Goal: Transaction & Acquisition: Purchase product/service

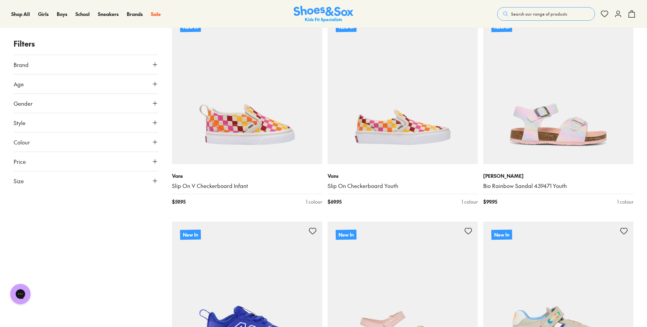
scroll to position [816, 0]
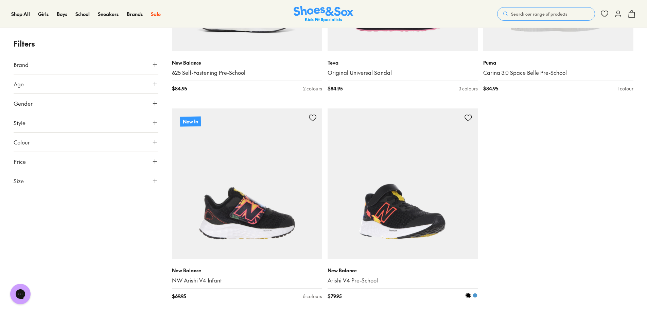
type input "***"
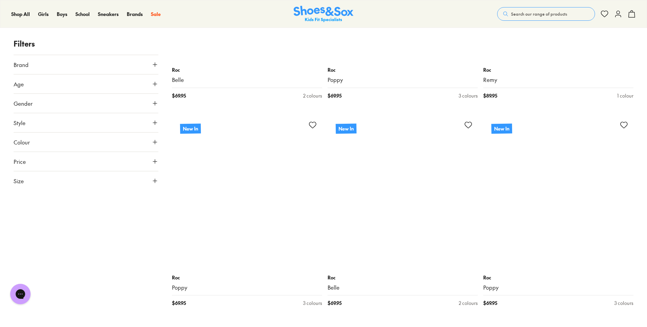
scroll to position [2719, 0]
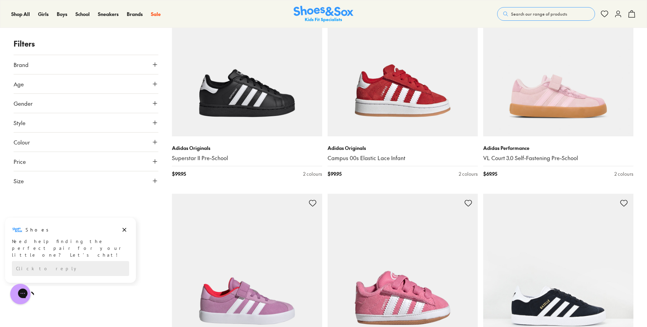
scroll to position [1360, 0]
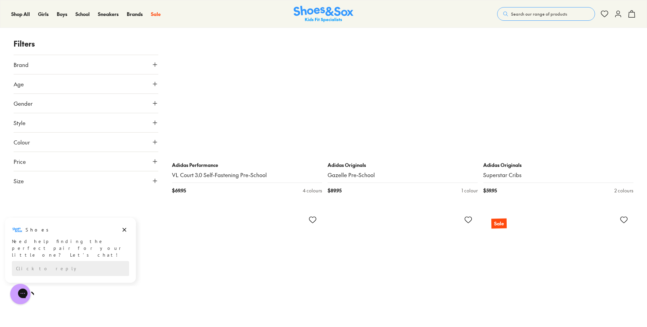
scroll to position [4079, 0]
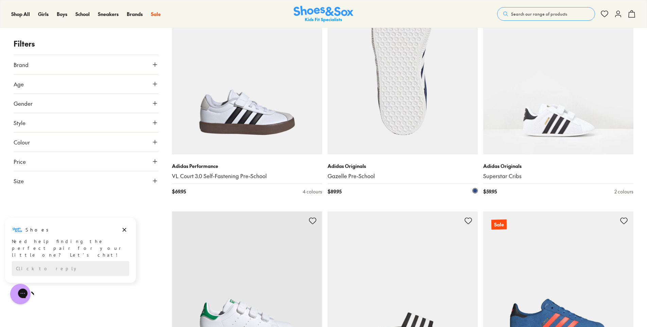
click at [396, 82] on img at bounding box center [403, 79] width 150 height 150
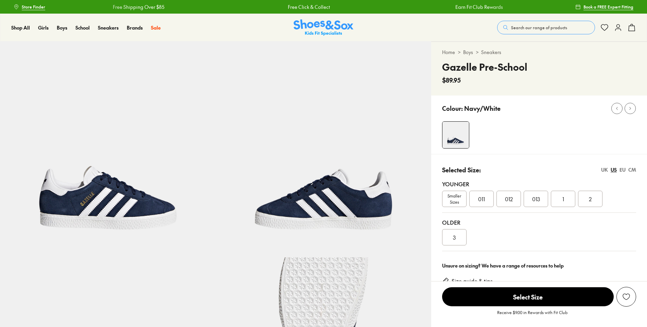
select select "*"
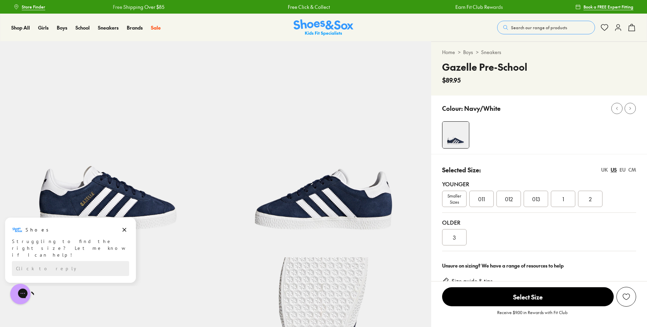
click at [480, 202] on span "011" at bounding box center [481, 199] width 7 height 8
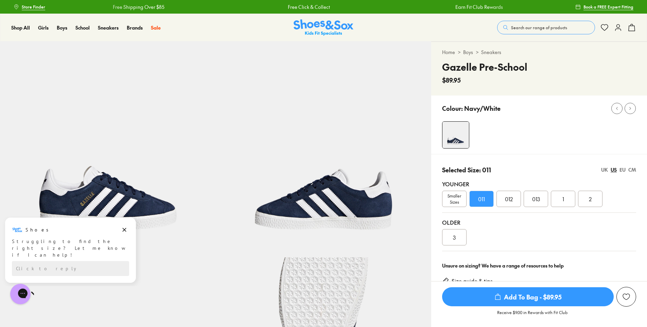
click at [453, 201] on span "Smaller Sizes" at bounding box center [455, 199] width 24 height 12
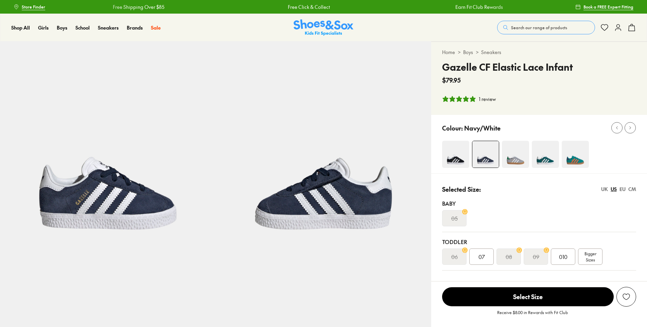
select select "*"
click at [565, 257] on span "010" at bounding box center [563, 257] width 8 height 8
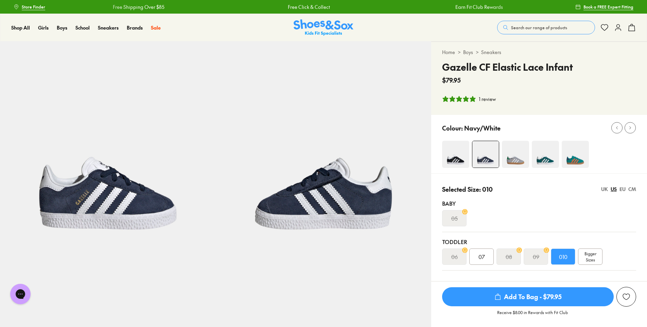
click at [523, 297] on span "Add To Bag - $79.95" at bounding box center [528, 296] width 172 height 19
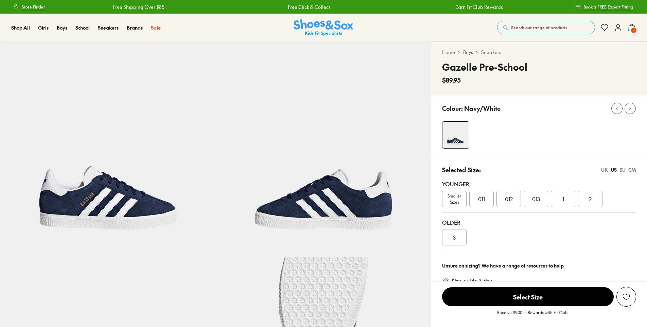
select select "*"
click at [483, 199] on span "011" at bounding box center [481, 199] width 7 height 8
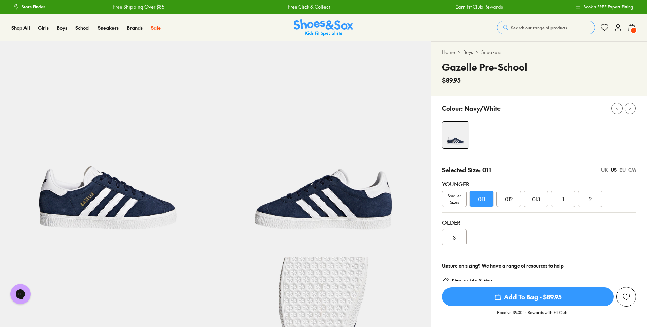
click at [531, 298] on span "Add To Bag - $89.95" at bounding box center [528, 296] width 172 height 19
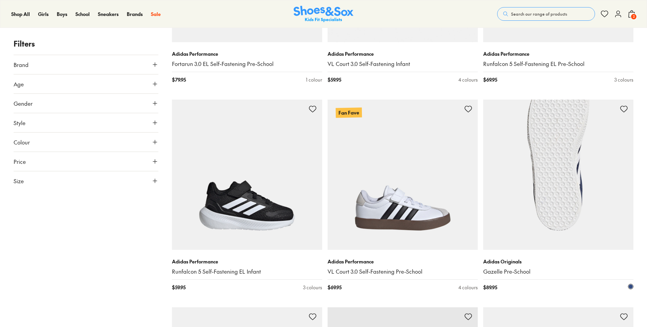
click at [561, 208] on img at bounding box center [558, 175] width 150 height 150
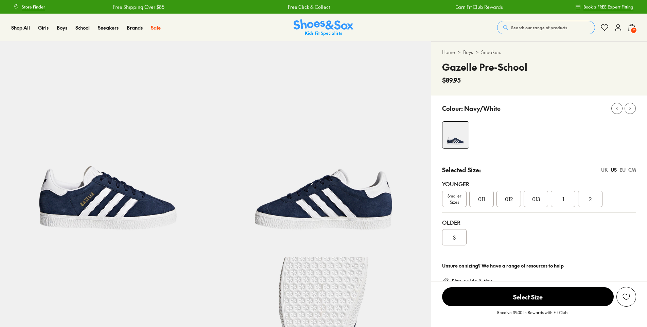
click at [564, 200] on span "1" at bounding box center [564, 199] width 2 height 8
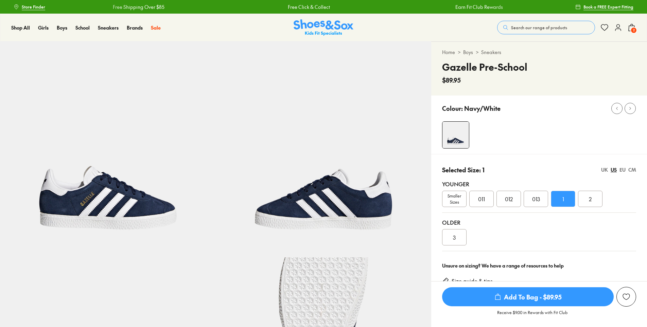
select select "*"
click at [555, 297] on span "Add To Bag - $89.95" at bounding box center [528, 296] width 172 height 19
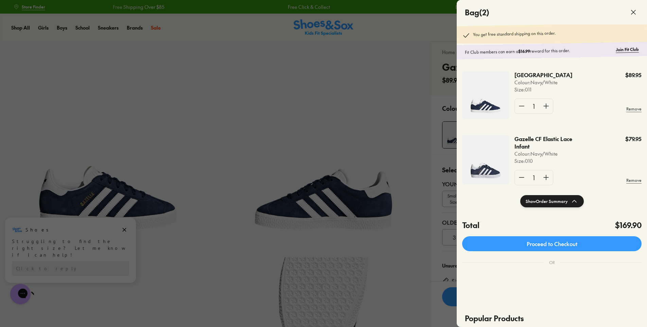
click at [556, 202] on button "Show Order Summary" at bounding box center [552, 201] width 64 height 12
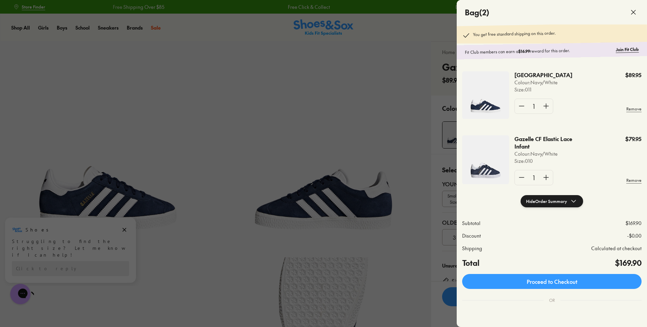
click at [305, 106] on div at bounding box center [323, 163] width 647 height 327
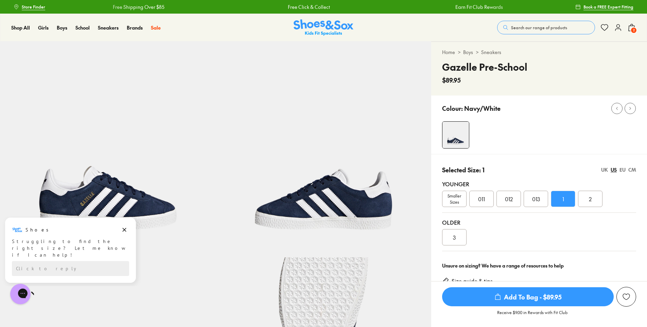
click at [543, 298] on span "Add To Bag - $89.95" at bounding box center [528, 296] width 172 height 19
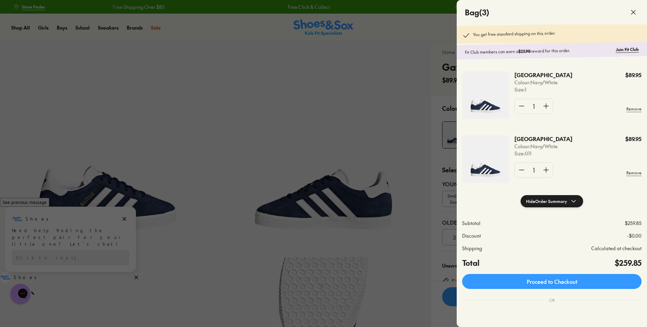
click at [551, 199] on button "Hide Order Summary" at bounding box center [552, 201] width 63 height 12
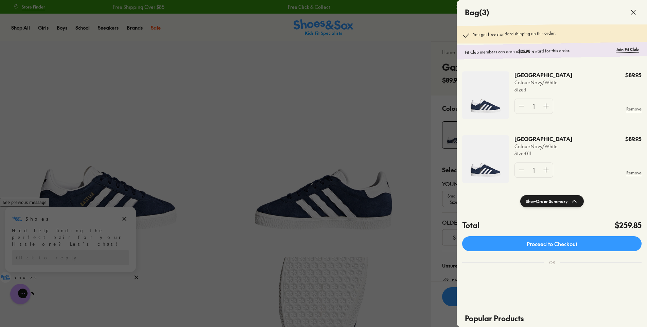
click at [538, 204] on button "Show Order Summary" at bounding box center [552, 201] width 64 height 12
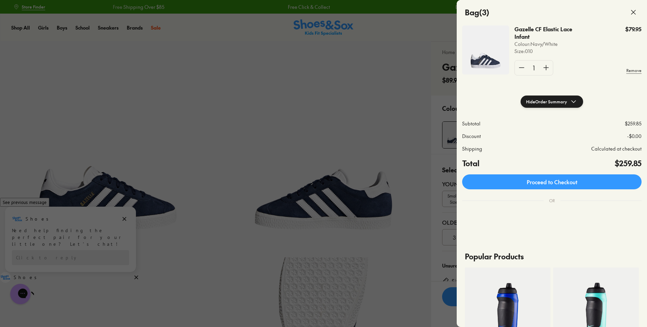
scroll to position [14, 0]
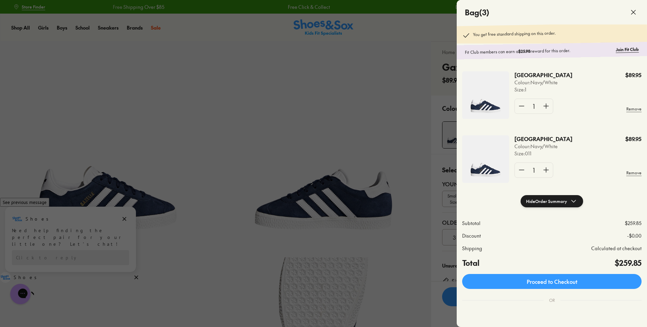
click at [281, 141] on div at bounding box center [323, 163] width 647 height 327
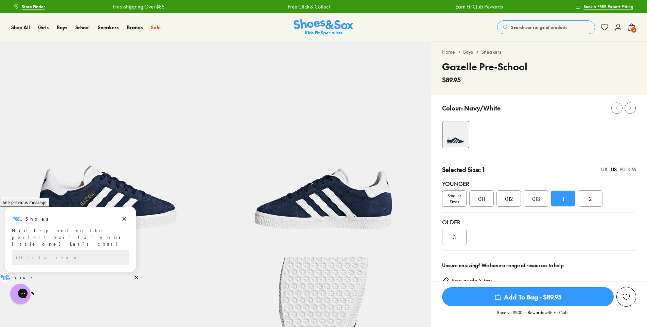
scroll to position [0, 0]
click at [619, 28] on icon at bounding box center [618, 27] width 8 height 8
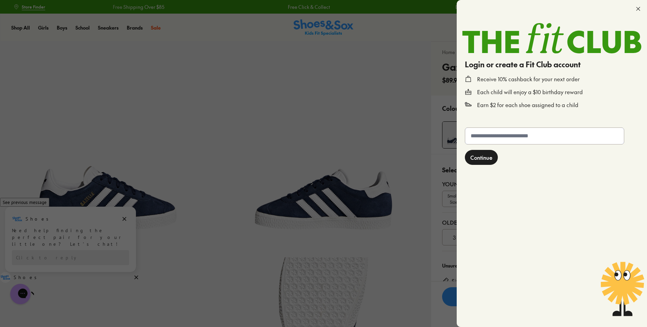
click at [490, 137] on input "text" at bounding box center [544, 136] width 159 height 16
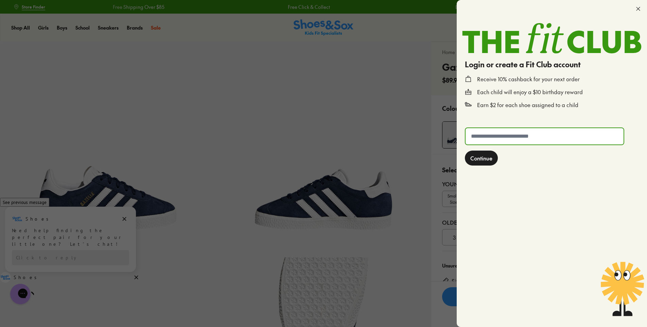
type input "**********"
click at [476, 157] on span "Continue" at bounding box center [481, 158] width 22 height 8
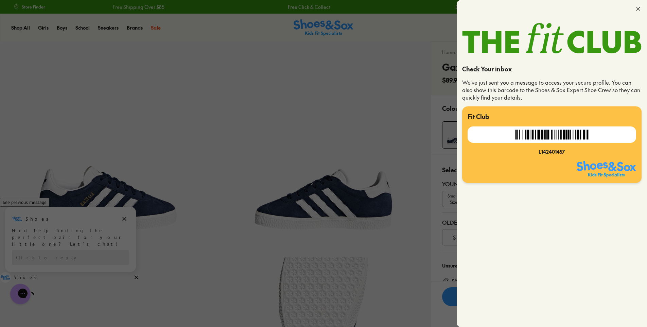
click at [547, 173] on div at bounding box center [522, 169] width 109 height 16
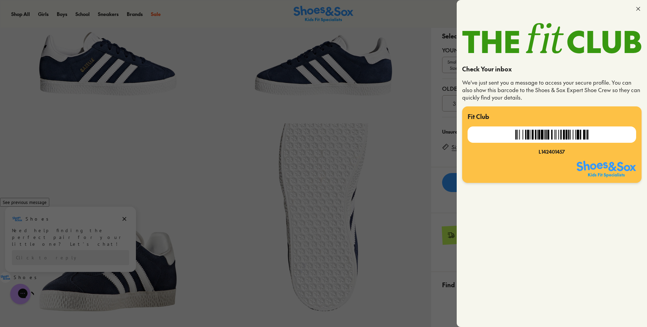
scroll to position [136, 0]
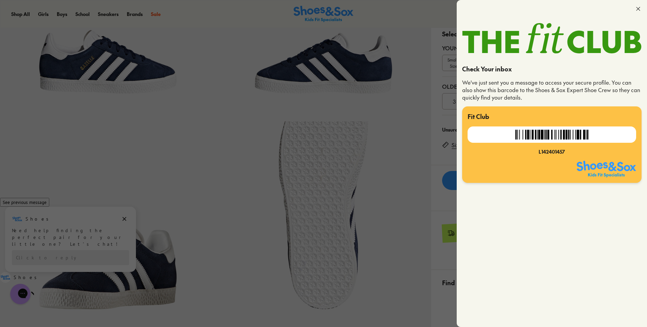
click at [636, 7] on icon at bounding box center [638, 8] width 7 height 7
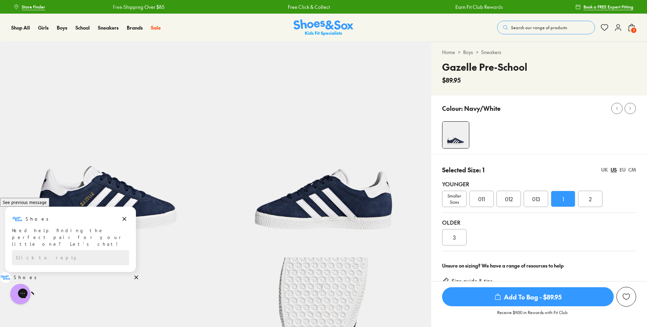
scroll to position [34, 0]
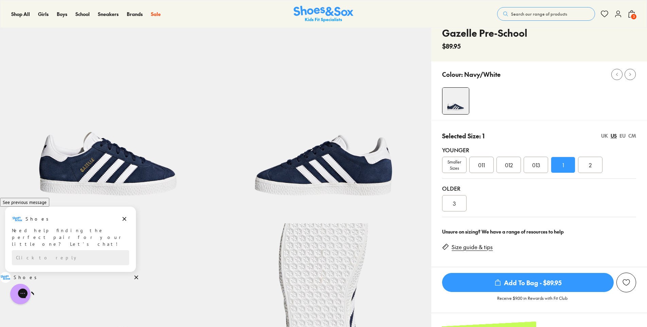
drag, startPoint x: 630, startPoint y: 14, endPoint x: 633, endPoint y: 18, distance: 5.5
click at [633, 18] on button "3" at bounding box center [632, 13] width 8 height 15
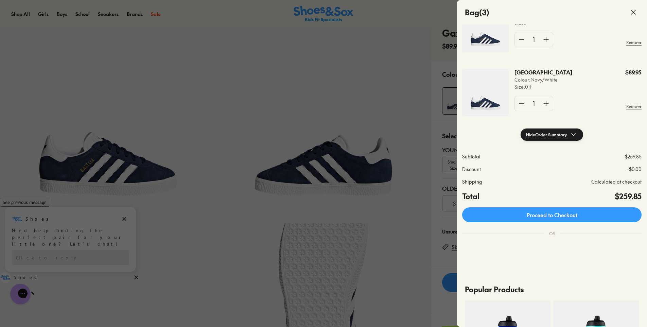
scroll to position [68, 0]
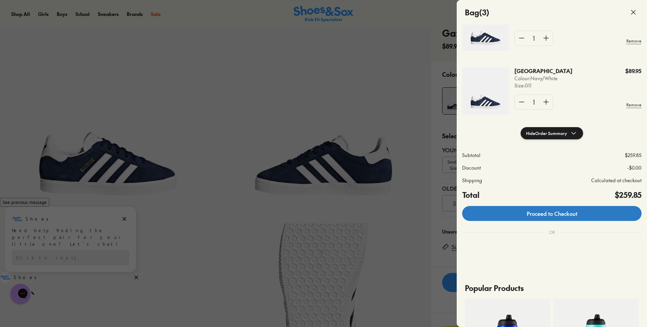
click at [555, 214] on link "Proceed to Checkout" at bounding box center [551, 213] width 179 height 15
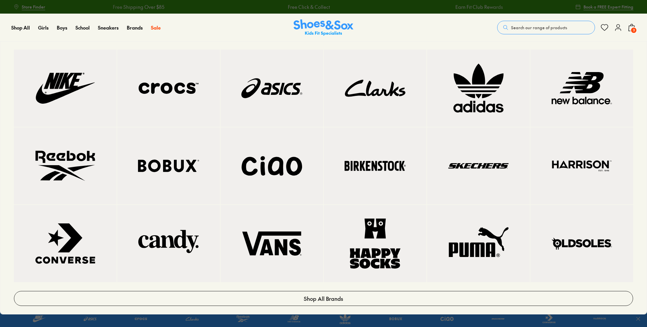
click at [478, 99] on img at bounding box center [478, 88] width 75 height 50
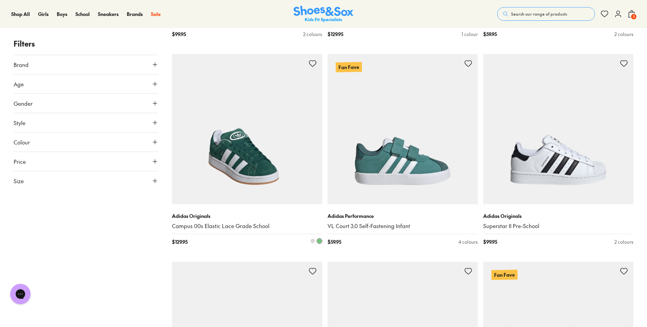
scroll to position [918, 0]
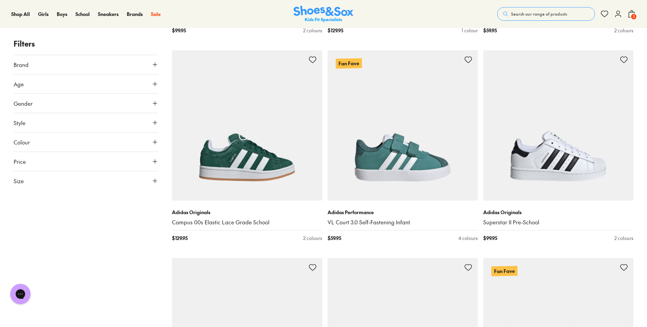
click at [634, 15] on span "3" at bounding box center [634, 16] width 7 height 7
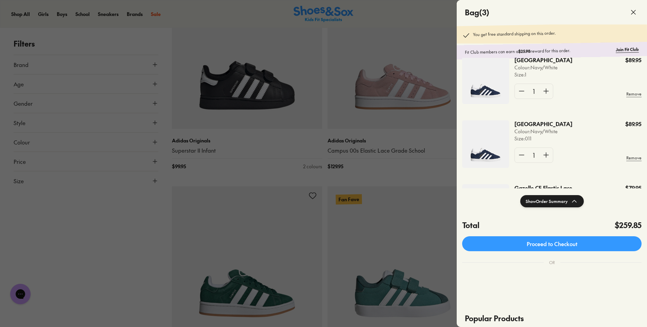
scroll to position [0, 0]
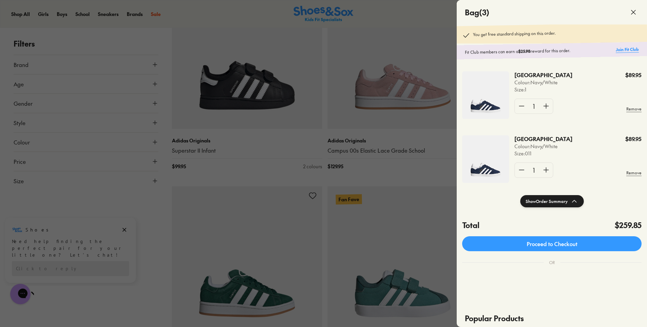
click at [626, 47] on link "Join Fit Club" at bounding box center [627, 49] width 23 height 6
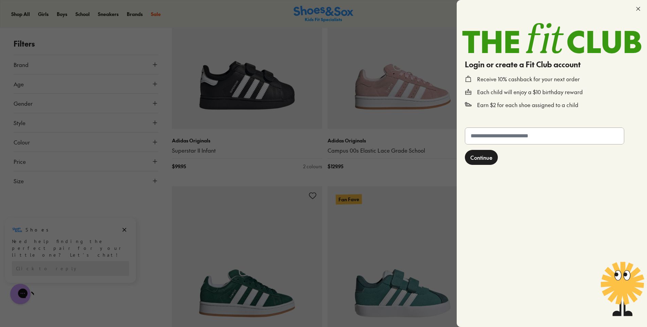
click at [505, 125] on form "Continue" at bounding box center [551, 223] width 179 height 197
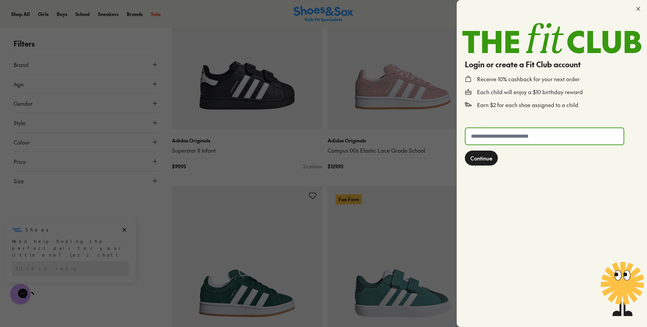
click at [507, 138] on input "text" at bounding box center [545, 136] width 158 height 16
type input "**********"
click at [483, 162] on button "Continue" at bounding box center [481, 158] width 33 height 15
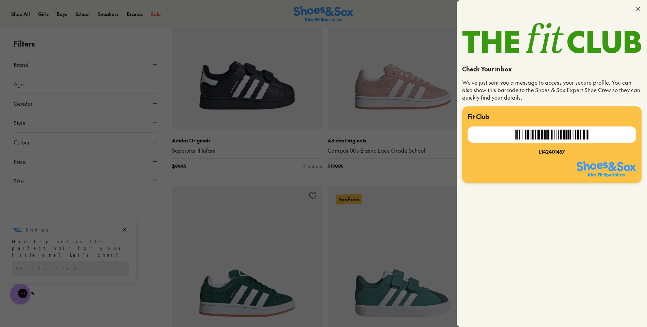
click at [618, 171] on img at bounding box center [606, 169] width 59 height 16
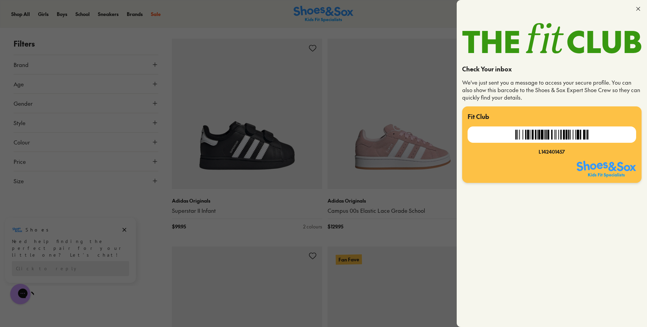
scroll to position [612, 0]
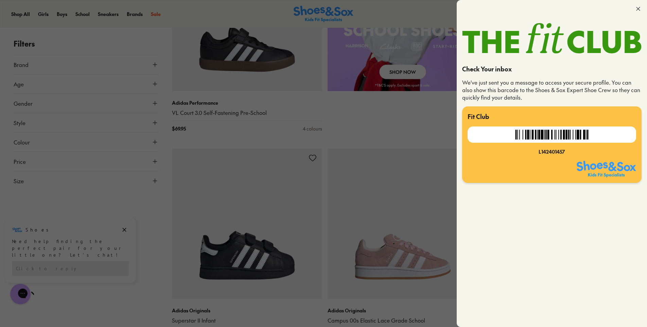
click at [641, 11] on icon at bounding box center [638, 8] width 7 height 7
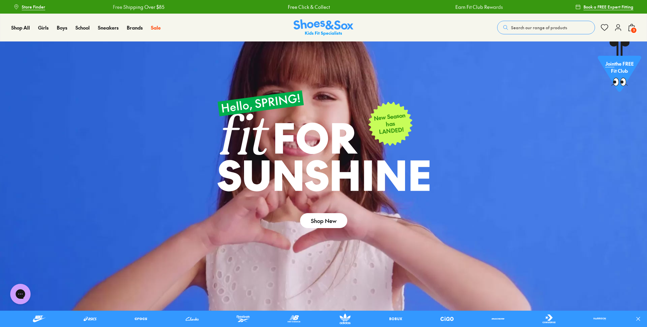
click at [613, 64] on span "Join" at bounding box center [609, 63] width 9 height 7
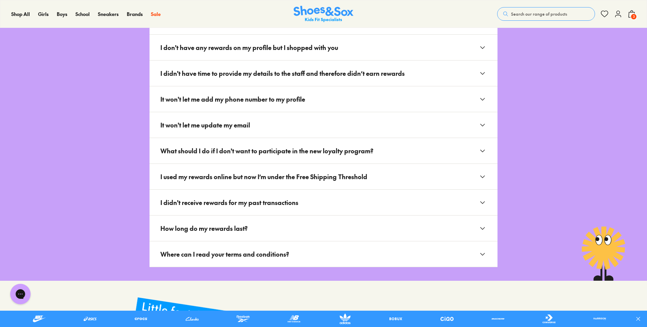
scroll to position [1190, 0]
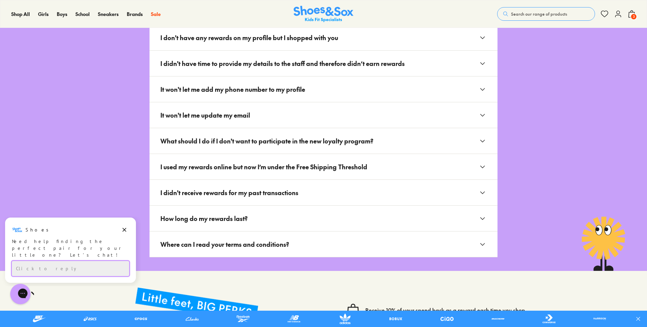
click at [51, 262] on div "Click to reply" at bounding box center [70, 268] width 117 height 15
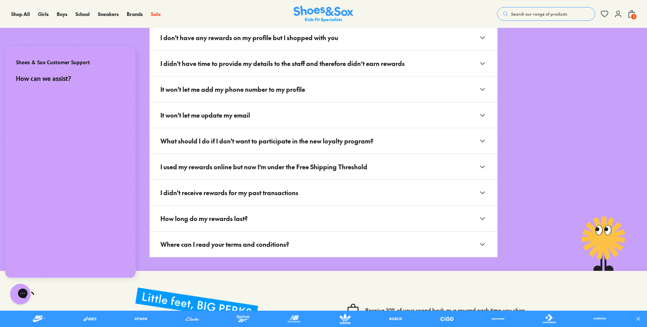
scroll to position [0, 0]
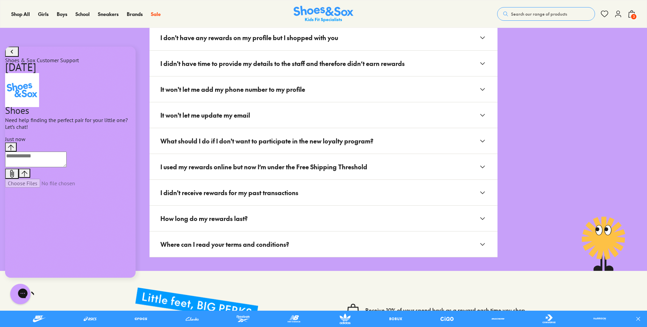
click at [43, 167] on textarea "live chat message input" at bounding box center [36, 160] width 62 height 16
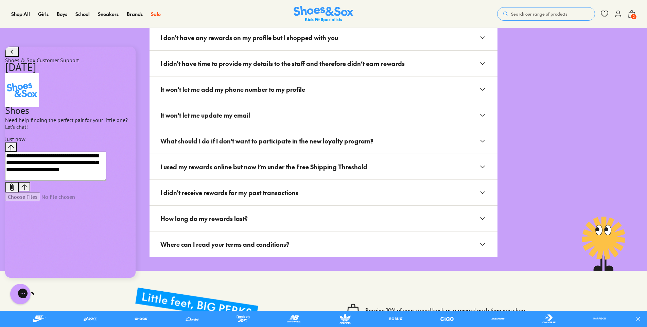
type textarea "**********"
click at [28, 190] on icon "Send message" at bounding box center [24, 187] width 6 height 6
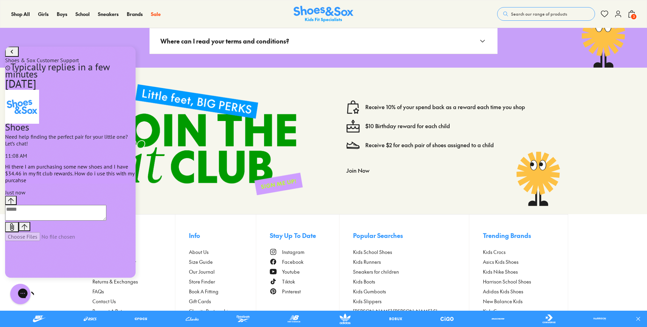
scroll to position [1428, 0]
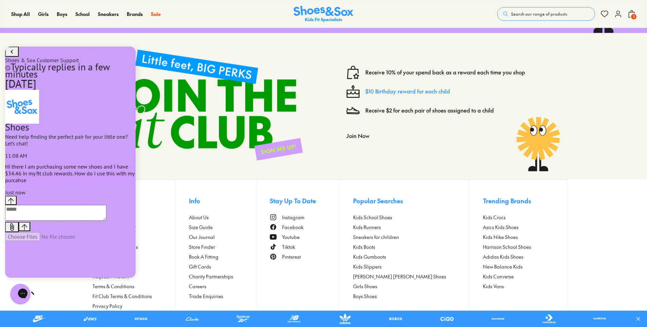
click at [393, 93] on link "$10 Birthday reward for each child" at bounding box center [407, 91] width 85 height 7
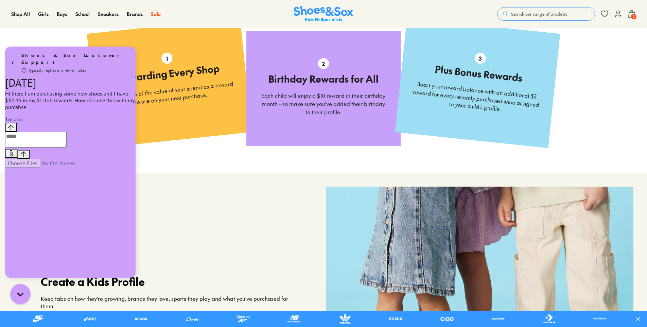
scroll to position [374, 0]
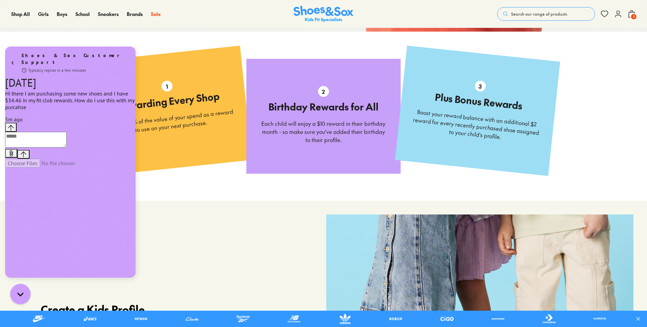
click at [64, 168] on div "Conversation messages" at bounding box center [70, 150] width 131 height 36
drag, startPoint x: 61, startPoint y: 274, endPoint x: 64, endPoint y: 271, distance: 4.6
click at [61, 168] on div "Conversation messages" at bounding box center [70, 150] width 131 height 36
click at [67, 148] on textarea "live chat message input" at bounding box center [36, 140] width 62 height 16
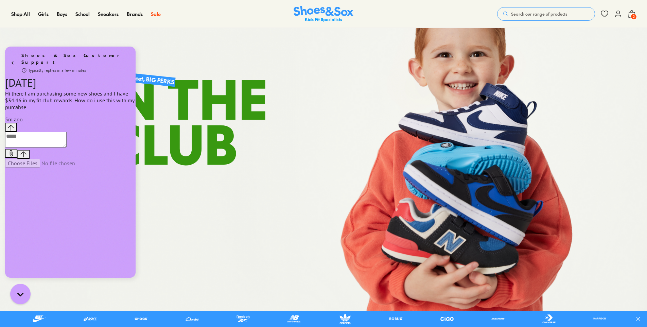
scroll to position [0, 0]
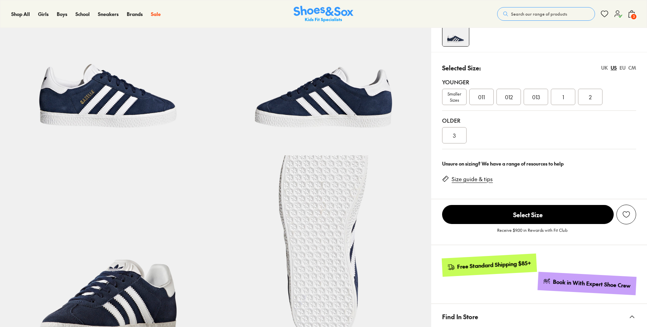
select select "*"
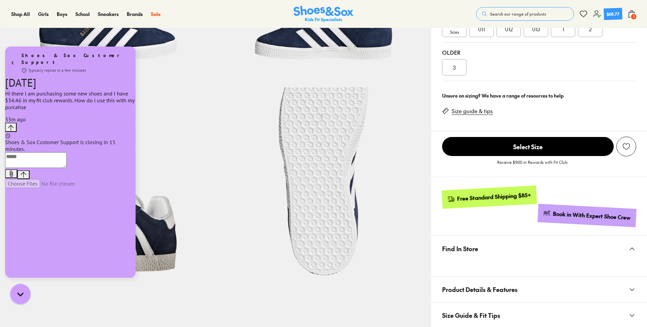
click at [612, 12] on div "$68.77" at bounding box center [613, 14] width 13 height 6
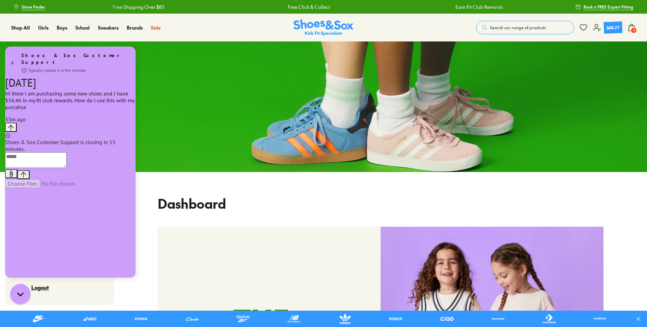
drag, startPoint x: 101, startPoint y: 91, endPoint x: 246, endPoint y: 111, distance: 146.1
click at [141, 111] on html "Shoes & Sox Customer Support Typically replies in a few minutes History has bee…" at bounding box center [70, 163] width 141 height 240
click at [124, 47] on div "Shoes & Sox Customer Support Typically replies in a few minutes History has bee…" at bounding box center [70, 163] width 141 height 240
click at [124, 45] on div "Shoes & Sox Customer Support Typically replies in a few minutes History has bee…" at bounding box center [70, 163] width 141 height 240
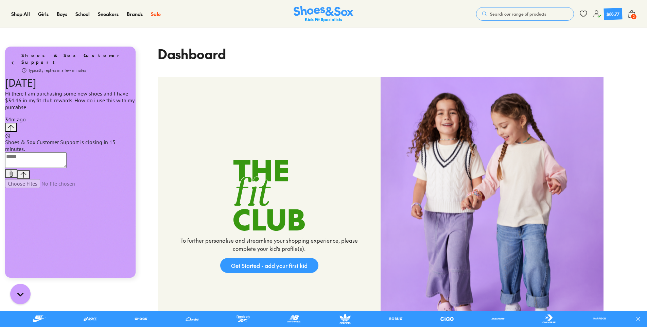
scroll to position [170, 0]
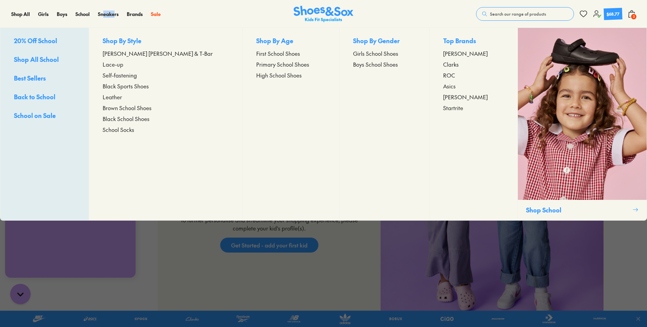
drag, startPoint x: 113, startPoint y: 4, endPoint x: 86, endPoint y: 27, distance: 35.9
click at [87, 25] on nav "Shop All 20% Off School New Arrivals Online Only Best Sellers Gift Card Shop By…" at bounding box center [90, 13] width 158 height 27
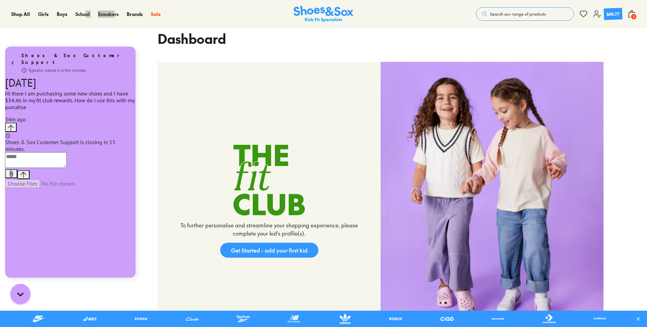
drag, startPoint x: 92, startPoint y: 59, endPoint x: 331, endPoint y: 110, distance: 244.0
click at [141, 110] on html "Shoes & Sox Customer Support Typically replies in a few minutes History has bee…" at bounding box center [70, 163] width 141 height 240
click at [62, 168] on textarea "live chat message input" at bounding box center [36, 160] width 62 height 16
click at [17, 178] on button "Add attachment" at bounding box center [11, 173] width 12 height 9
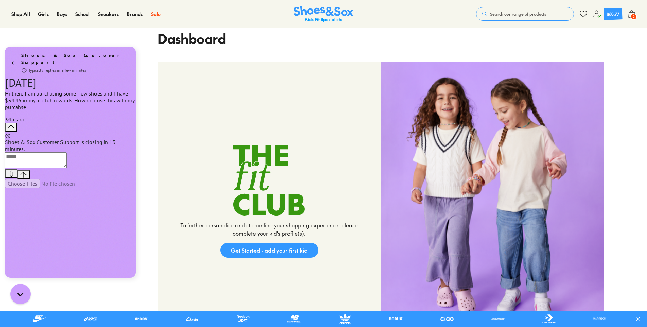
click at [633, 16] on span "3" at bounding box center [634, 16] width 7 height 7
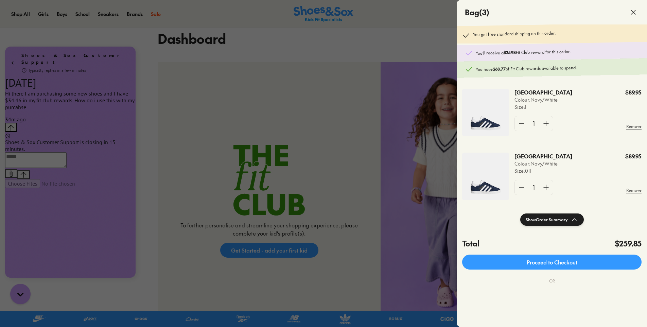
scroll to position [0, 0]
click at [269, 120] on div at bounding box center [323, 163] width 647 height 327
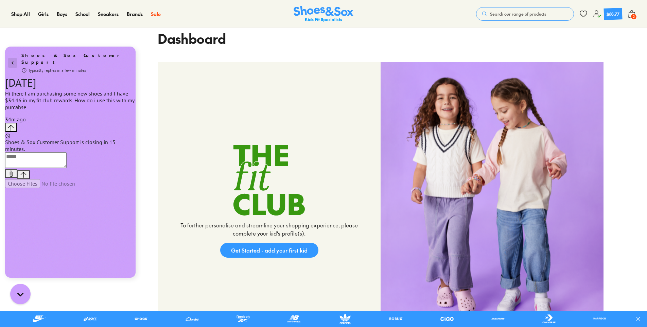
click at [11, 59] on icon "go to home page" at bounding box center [12, 63] width 7 height 8
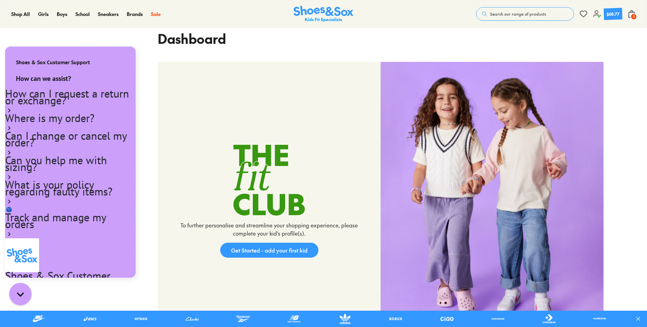
click at [19, 299] on div "Gorgias live chat" at bounding box center [20, 294] width 15 height 15
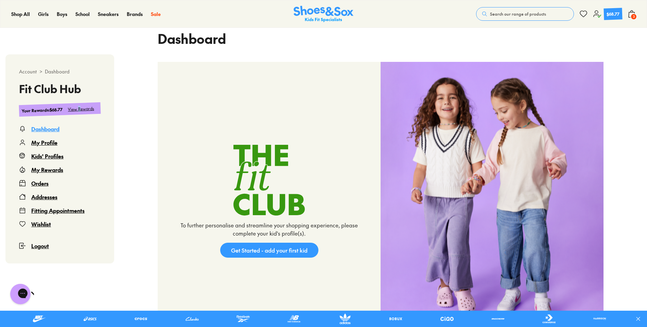
click at [80, 108] on div "View Rewards" at bounding box center [81, 108] width 27 height 7
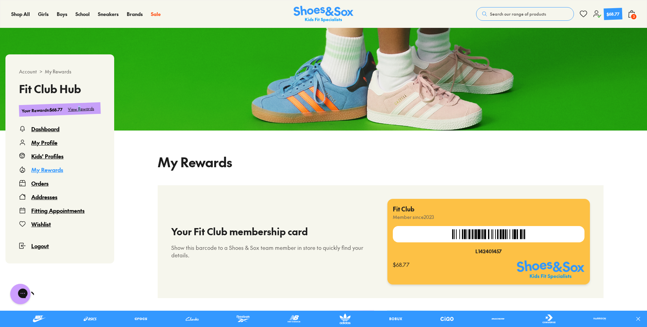
select select
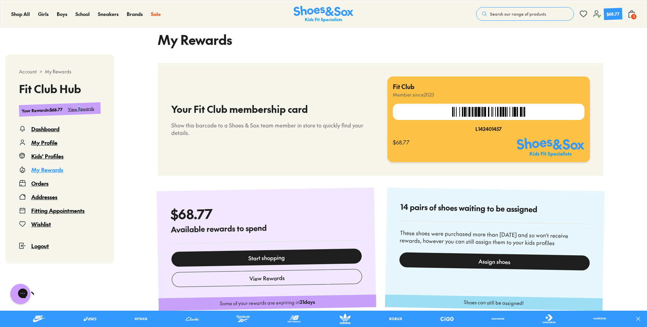
scroll to position [177, 0]
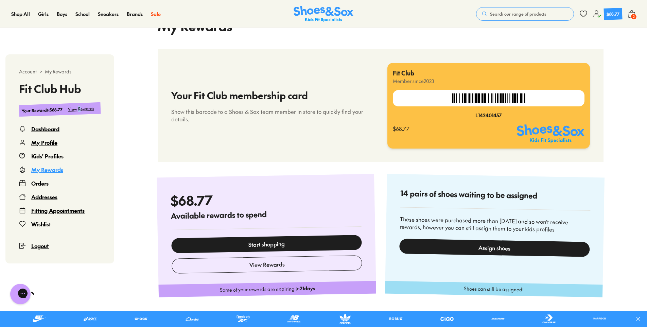
click at [268, 243] on link "Start shopping" at bounding box center [266, 244] width 191 height 18
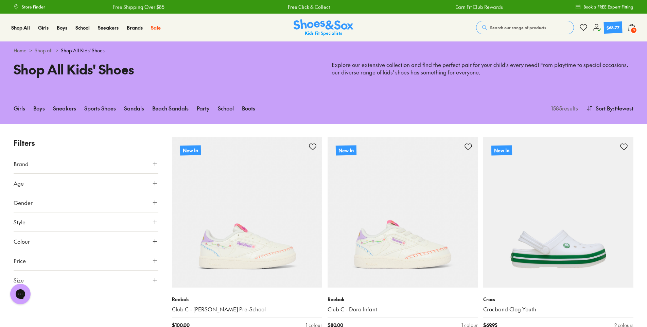
click at [634, 28] on span "3" at bounding box center [634, 30] width 7 height 7
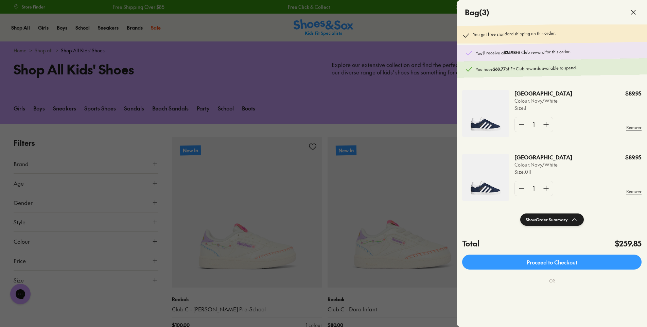
click at [508, 71] on p "You have $68.77 of Fit Club rewards available to spend." at bounding box center [557, 68] width 163 height 9
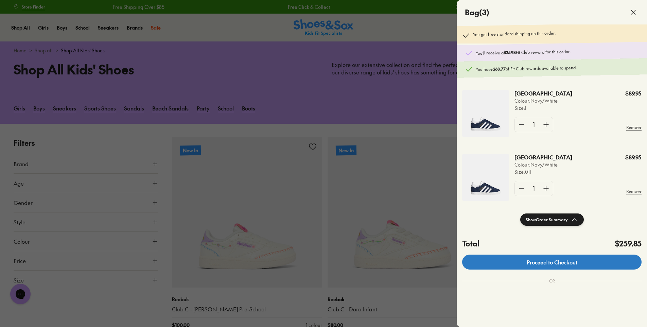
click at [558, 264] on link "Proceed to Checkout" at bounding box center [551, 262] width 179 height 15
